Goal: Task Accomplishment & Management: Use online tool/utility

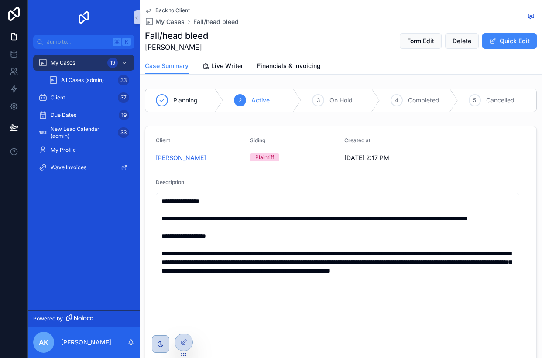
click at [169, 9] on span "Back to Client" at bounding box center [172, 10] width 34 height 7
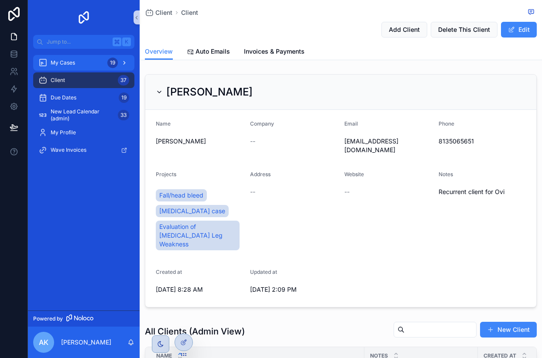
click at [63, 62] on span "My Cases" at bounding box center [63, 62] width 24 height 7
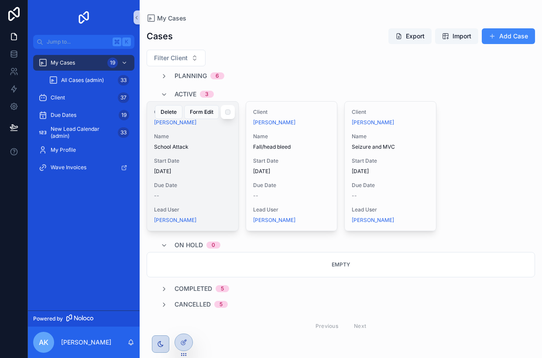
click at [200, 153] on div "Client [PERSON_NAME] Name School Attack Start Date [DATE] Due Date -- Lead User…" at bounding box center [192, 166] width 91 height 129
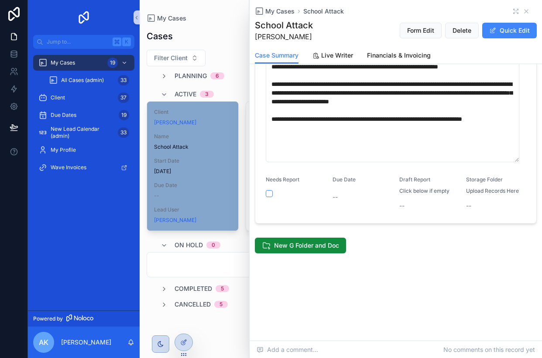
scroll to position [296, 0]
click at [299, 243] on span "New G Folder and Doc" at bounding box center [306, 245] width 65 height 9
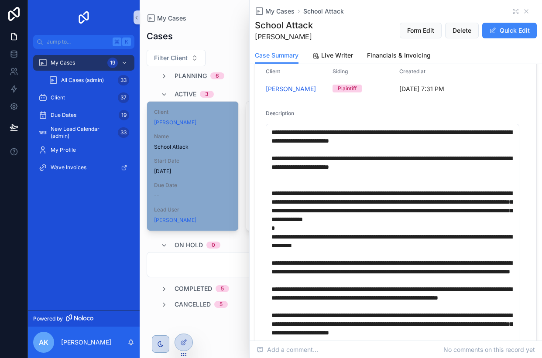
scroll to position [58, 0]
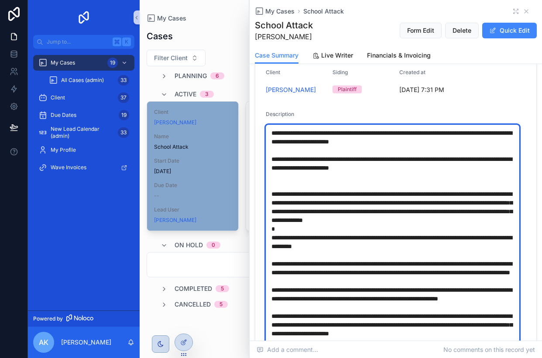
click at [270, 138] on textarea "scrollable content" at bounding box center [393, 260] width 254 height 270
click at [282, 133] on textarea "scrollable content" at bounding box center [393, 260] width 254 height 270
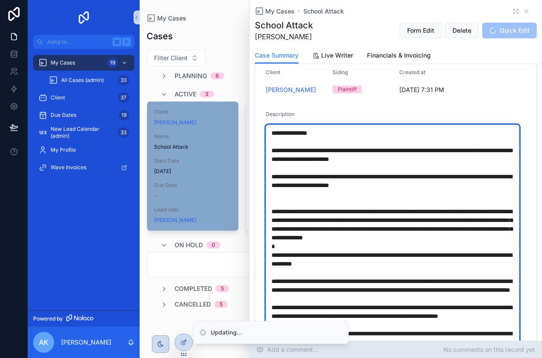
type textarea "**********"
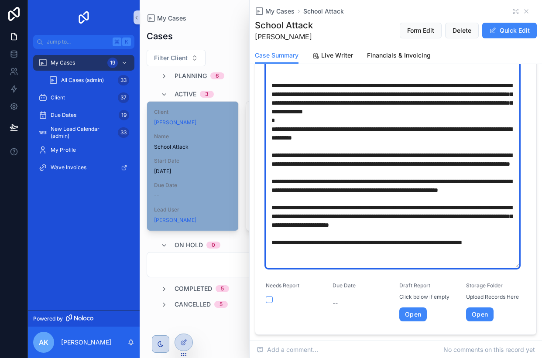
scroll to position [302, 0]
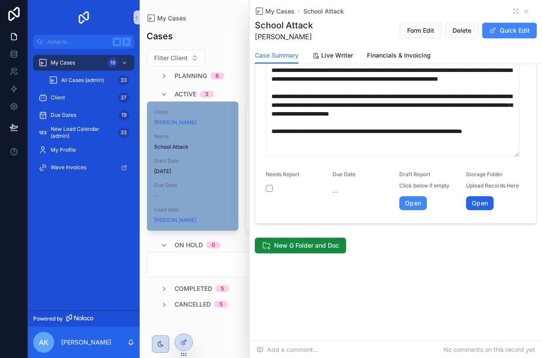
click at [476, 203] on link "Open" at bounding box center [480, 203] width 28 height 14
